Goal: Transaction & Acquisition: Purchase product/service

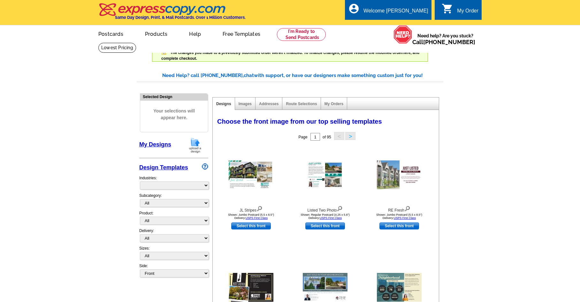
click at [196, 144] on img at bounding box center [195, 145] width 17 height 16
select select "785"
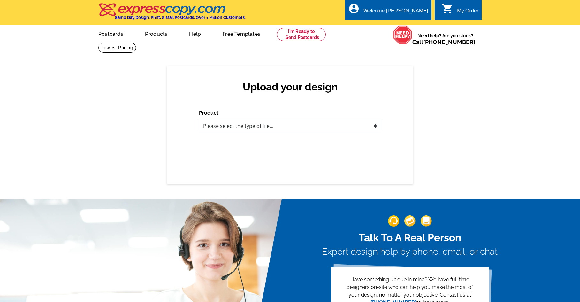
click at [226, 127] on select "Please select the type of file... Postcards Business Cards Letters and flyers G…" at bounding box center [290, 125] width 182 height 13
select select "1"
click at [199, 120] on select "Please select the type of file... Postcards Business Cards Letters and flyers G…" at bounding box center [290, 125] width 182 height 13
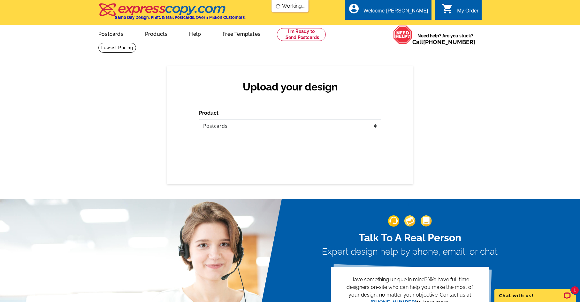
click at [225, 128] on select "Please select the type of file... Postcards Business Cards Letters and flyers G…" at bounding box center [290, 125] width 182 height 13
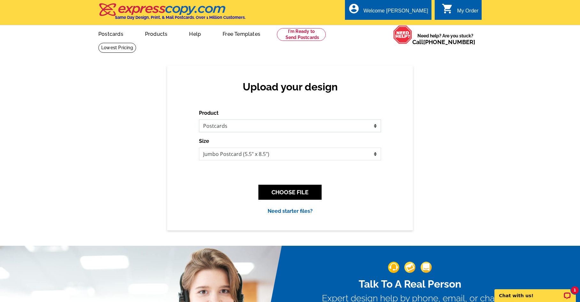
click at [199, 120] on select "Please select the type of file... Postcards Business Cards Letters and flyers G…" at bounding box center [290, 125] width 182 height 13
click at [232, 155] on select "Jumbo Postcard (5.5" x 8.5") Regular Postcard (4.25" x 5.6") Panoramic Postcard…" at bounding box center [290, 153] width 182 height 13
select select "1"
click at [199, 148] on select "Jumbo Postcard (5.5" x 8.5") Regular Postcard (4.25" x 5.6") Panoramic Postcard…" at bounding box center [290, 153] width 182 height 13
click at [278, 192] on button "CHOOSE FILE" at bounding box center [289, 191] width 63 height 15
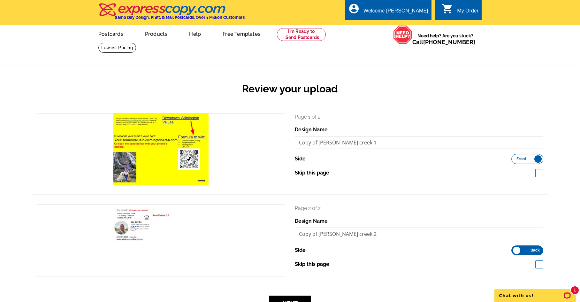
click at [319, 142] on input "Copy of sandy creek 1" at bounding box center [419, 142] width 248 height 13
click at [318, 142] on input "Copy of sandy creek 1" at bounding box center [419, 142] width 248 height 13
type input "downtown [GEOGRAPHIC_DATA]"
click at [477, 88] on h2 "Review your upload" at bounding box center [290, 89] width 516 height 12
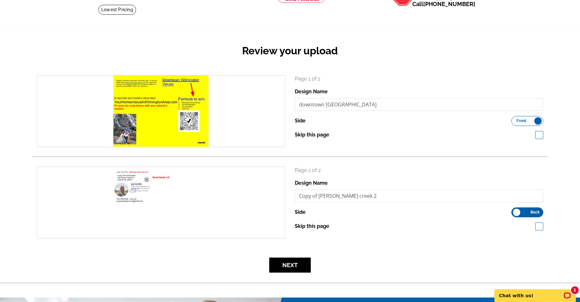
scroll to position [64, 0]
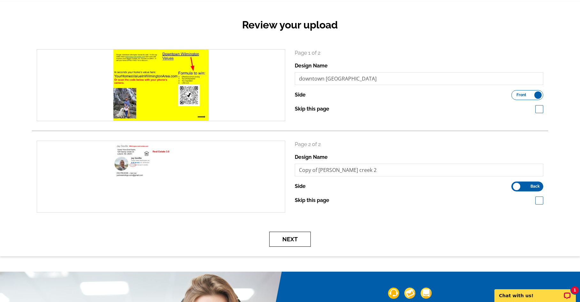
click at [291, 236] on button "Next" at bounding box center [289, 238] width 41 height 15
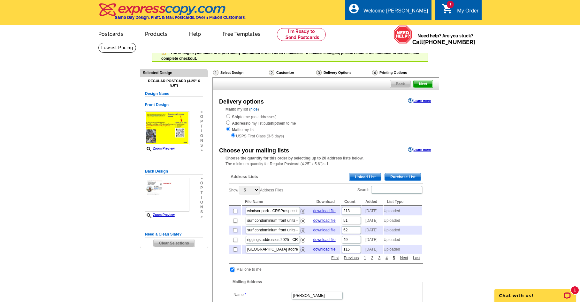
click at [359, 176] on span "Upload List" at bounding box center [365, 177] width 32 height 8
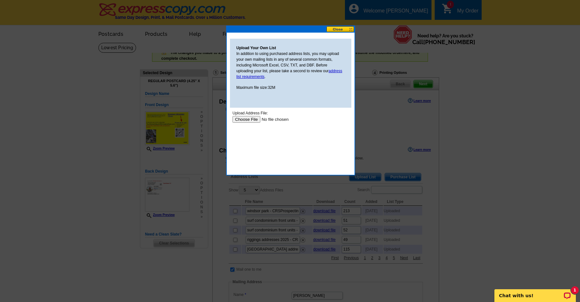
click at [248, 120] on input "file" at bounding box center [272, 119] width 81 height 7
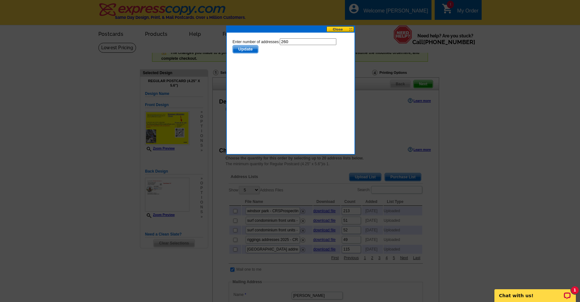
click at [245, 49] on span "Update" at bounding box center [245, 49] width 25 height 8
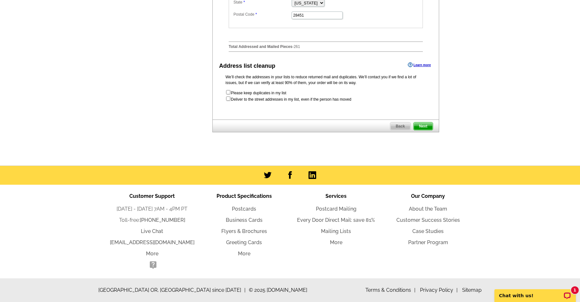
scroll to position [368, 0]
click at [425, 125] on span "Next" at bounding box center [422, 126] width 19 height 8
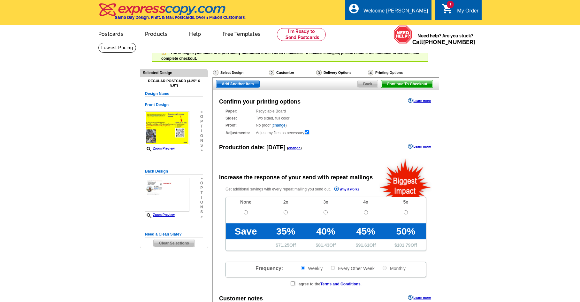
radio input "false"
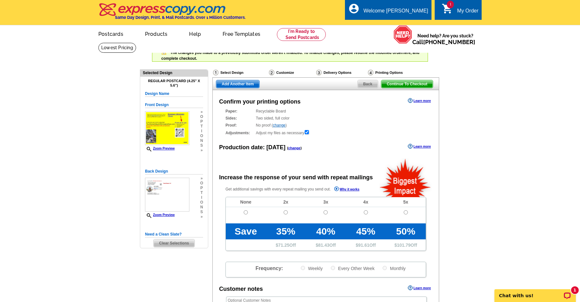
click at [408, 85] on span "Continue To Checkout" at bounding box center [406, 84] width 51 height 8
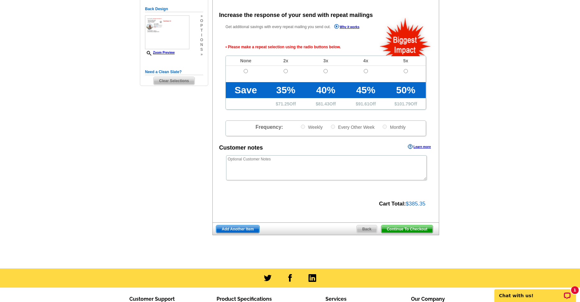
scroll to position [163, 0]
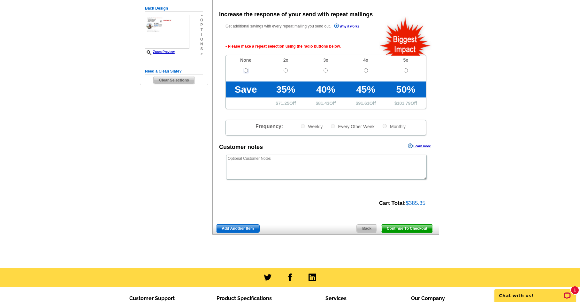
click at [246, 71] on input "radio" at bounding box center [245, 70] width 4 height 4
radio input "true"
click at [407, 229] on span "Continue To Checkout" at bounding box center [406, 228] width 51 height 8
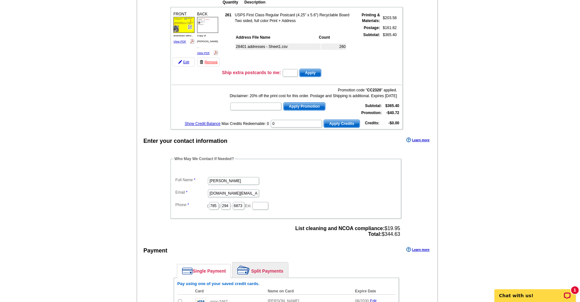
click at [443, 154] on div "Add Another Item Checkout Order Name: My Order 2025-09-23 Save Order Review you…" at bounding box center [290, 183] width 306 height 491
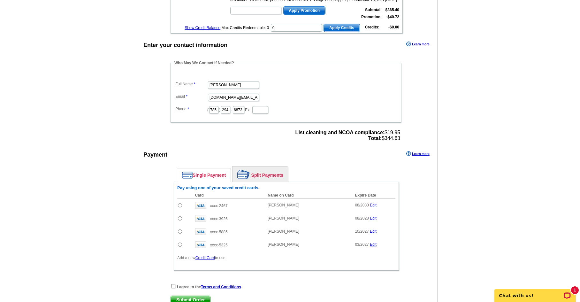
scroll to position [287, 0]
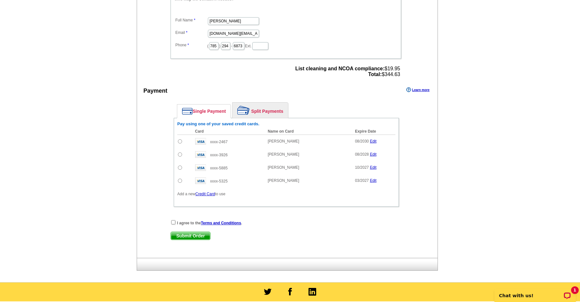
click at [179, 142] on input "radio" at bounding box center [180, 141] width 4 height 4
radio input "true"
click at [173, 221] on input "checkbox" at bounding box center [173, 222] width 4 height 4
checkbox input "true"
click at [180, 232] on span "Submit Order" at bounding box center [190, 236] width 39 height 8
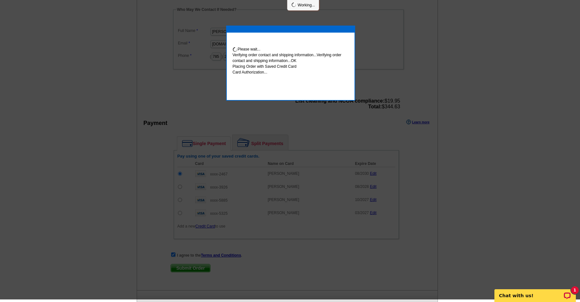
scroll to position [285, 0]
